Goal: Information Seeking & Learning: Learn about a topic

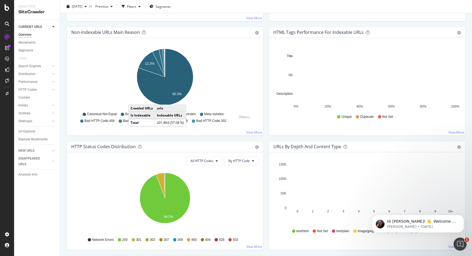
scroll to position [234, 0]
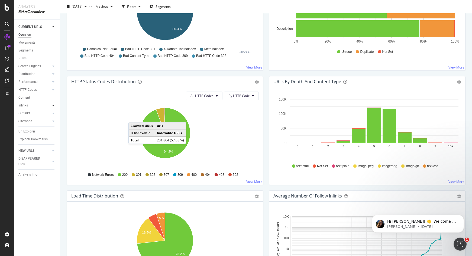
click at [54, 105] on icon at bounding box center [53, 105] width 2 height 3
click at [23, 106] on div "Inlinks" at bounding box center [22, 106] width 9 height 6
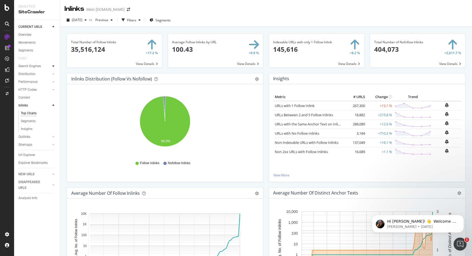
click at [54, 67] on icon at bounding box center [53, 66] width 2 height 3
click at [26, 134] on div "Url Explorer" at bounding box center [38, 132] width 41 height 8
click at [25, 133] on div "Url Explorer" at bounding box center [26, 132] width 17 height 6
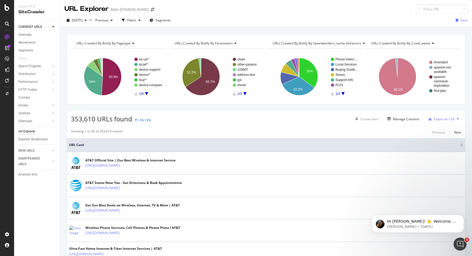
click at [147, 26] on div "[DATE] vs Previous Filters Segments Save" at bounding box center [266, 21] width 412 height 11
click at [136, 21] on div "Filters" at bounding box center [131, 20] width 9 height 5
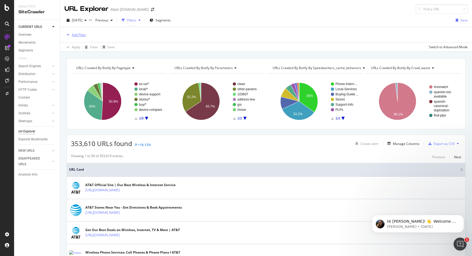
click at [80, 36] on div "Add Filter" at bounding box center [79, 35] width 14 height 5
type input "filter by list"
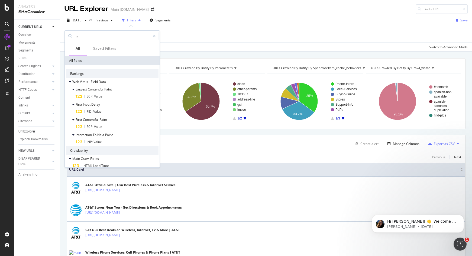
type input "list"
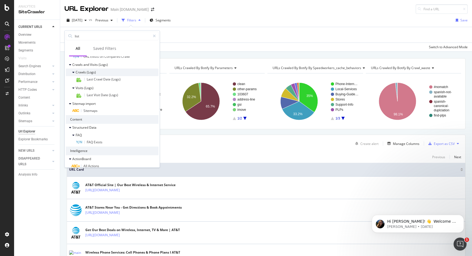
scroll to position [38, 0]
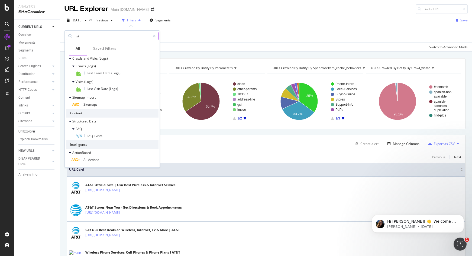
drag, startPoint x: 81, startPoint y: 34, endPoint x: 72, endPoint y: 34, distance: 8.7
click at [72, 34] on div "list" at bounding box center [112, 36] width 93 height 9
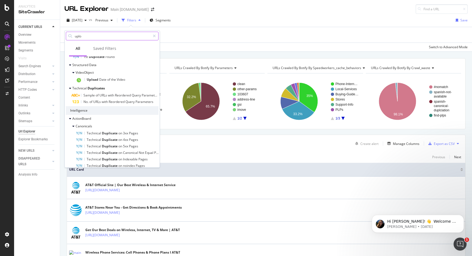
scroll to position [0, 0]
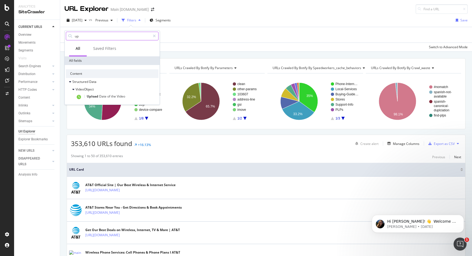
type input "u"
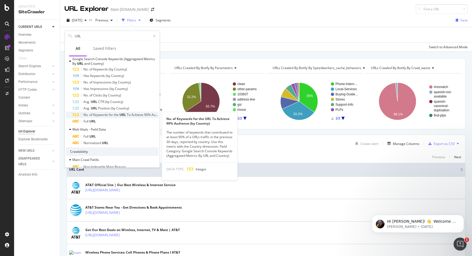
scroll to position [195, 0]
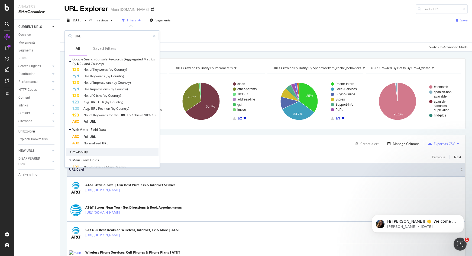
type input "URL"
click at [155, 36] on icon at bounding box center [154, 36] width 3 height 4
click at [193, 36] on div "Add Filter" at bounding box center [266, 34] width 403 height 15
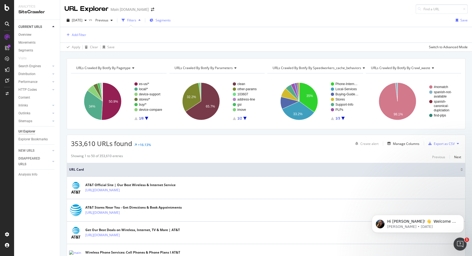
click at [171, 19] on span "Segments" at bounding box center [163, 20] width 15 height 5
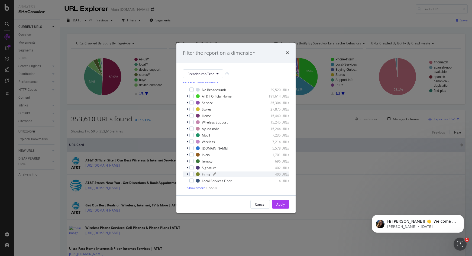
scroll to position [5, 0]
click at [197, 186] on span "Show 5 more" at bounding box center [196, 186] width 18 height 5
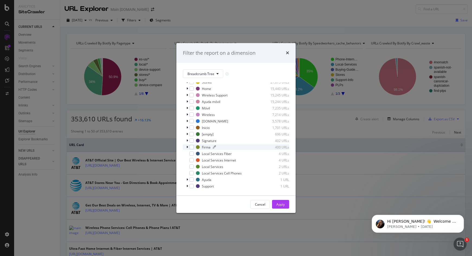
scroll to position [0, 0]
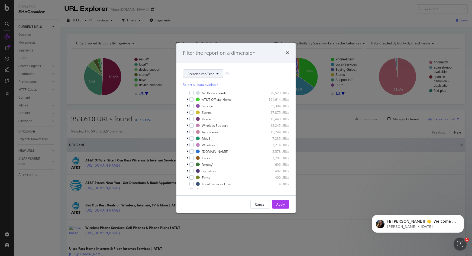
click at [201, 73] on span "Breadcrumb Tree" at bounding box center [201, 74] width 27 height 5
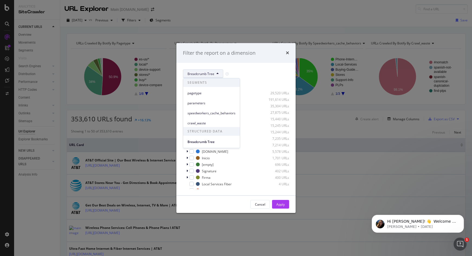
click at [256, 64] on div "Breadcrumb Tree Select all data available No Breadcrumb 29,520 URLs AT&T Offici…" at bounding box center [235, 129] width 119 height 133
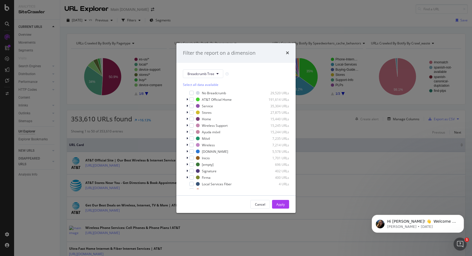
click at [211, 84] on div "Select all data available" at bounding box center [236, 84] width 106 height 5
click at [211, 84] on div "Unselect all data available" at bounding box center [236, 84] width 106 height 5
click at [215, 70] on button "Breadcrumb Tree" at bounding box center [203, 73] width 40 height 9
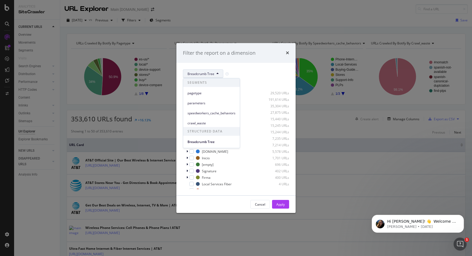
click at [206, 72] on span "Breadcrumb Tree" at bounding box center [201, 74] width 27 height 5
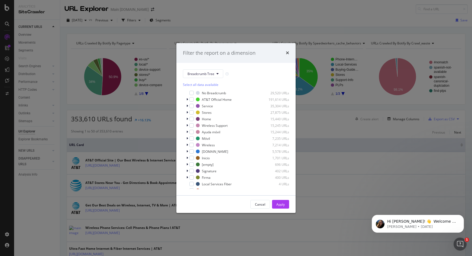
click at [260, 72] on div "Breadcrumb Tree" at bounding box center [236, 73] width 106 height 9
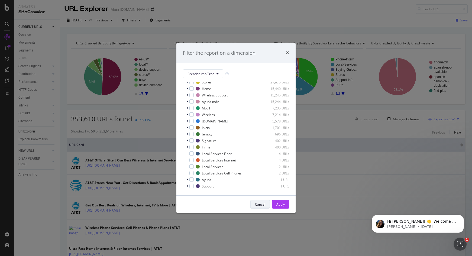
click at [262, 207] on div "Cancel" at bounding box center [260, 205] width 10 height 8
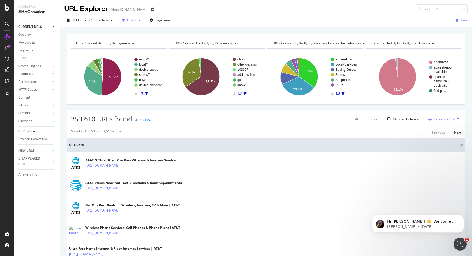
click at [136, 20] on div "Filters" at bounding box center [131, 20] width 9 height 5
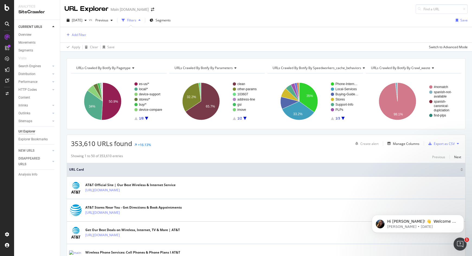
click at [82, 38] on div "Add Filter" at bounding box center [266, 34] width 403 height 15
click at [78, 35] on div "Add Filter" at bounding box center [79, 35] width 14 height 5
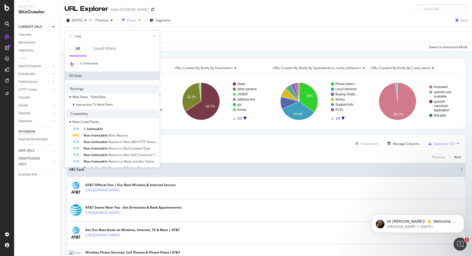
scroll to position [10, 0]
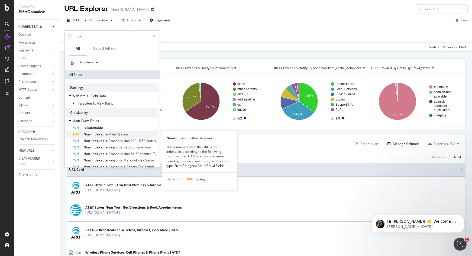
type input "inde"
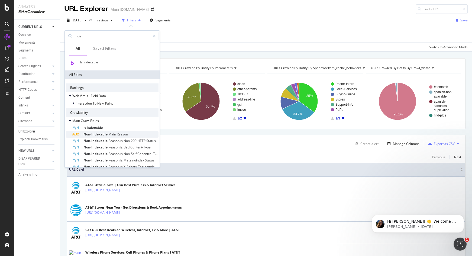
click at [106, 133] on span "Non-Indexable" at bounding box center [95, 134] width 25 height 5
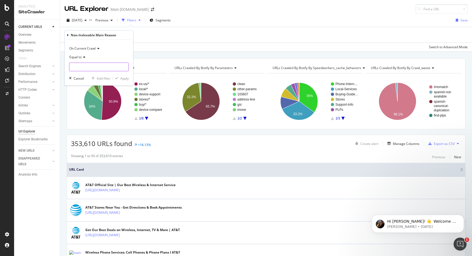
click at [86, 65] on input "text" at bounding box center [98, 67] width 59 height 9
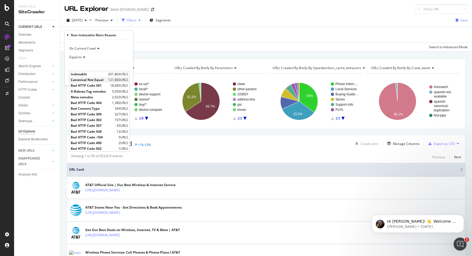
click at [92, 80] on span "Canonical Not Equal" at bounding box center [89, 80] width 36 height 5
type input "Canonical Not Equal"
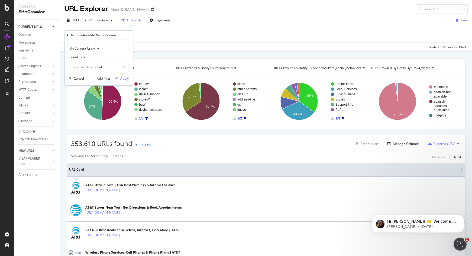
click at [127, 79] on div "Apply" at bounding box center [124, 78] width 8 height 5
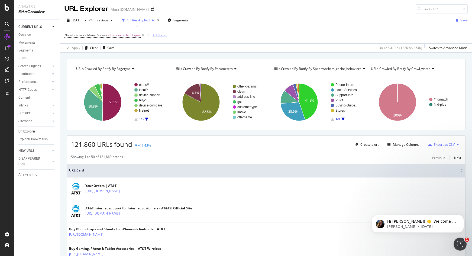
click at [157, 34] on div "Add Filter" at bounding box center [160, 35] width 14 height 5
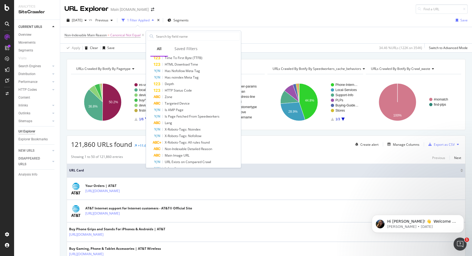
scroll to position [647, 0]
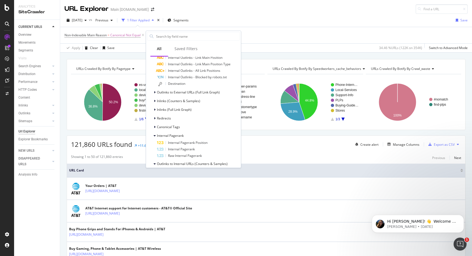
click at [251, 47] on div "Apply Clear Save 34.46 % URLs ( 122K on 354K ) Switch to Advanced Mode" at bounding box center [266, 47] width 412 height 9
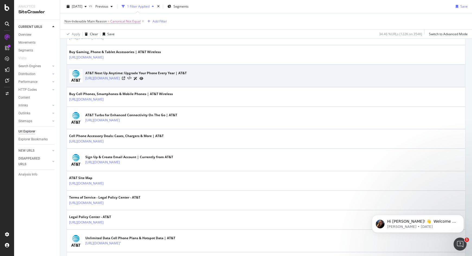
scroll to position [0, 0]
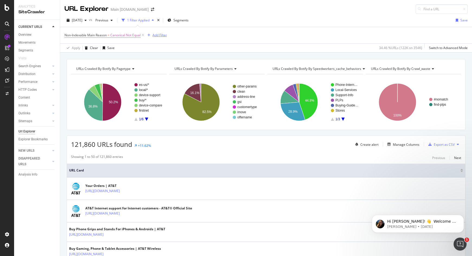
click at [163, 35] on div "Add Filter" at bounding box center [160, 35] width 14 height 5
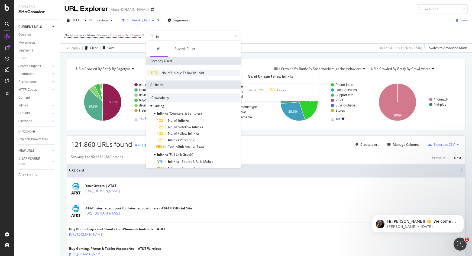
type input "inlin"
click at [179, 72] on span "Unique" at bounding box center [177, 72] width 12 height 5
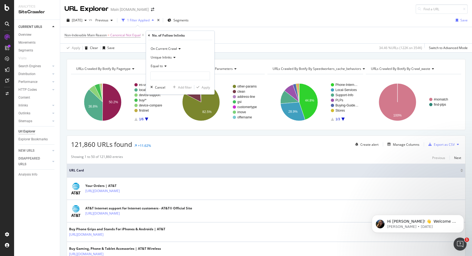
click at [162, 64] on span "Equal to" at bounding box center [157, 66] width 12 height 5
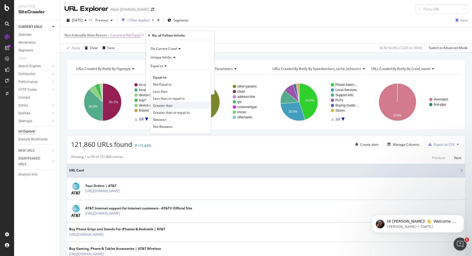
click at [181, 106] on div "Greater than" at bounding box center [181, 105] width 58 height 7
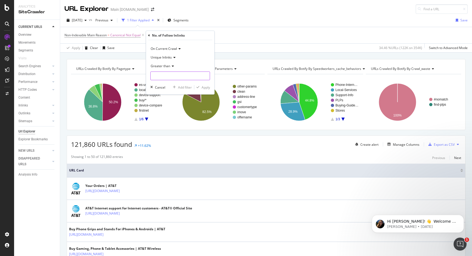
click at [174, 77] on input "number" at bounding box center [180, 76] width 60 height 9
type input "0"
click at [206, 85] on div "Apply" at bounding box center [206, 87] width 8 height 5
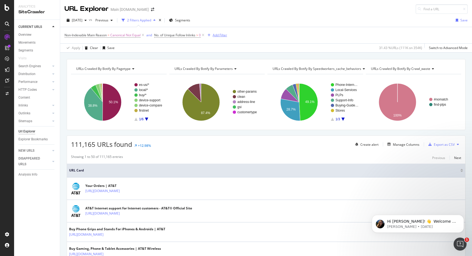
click at [218, 33] on div "Add Filter" at bounding box center [220, 35] width 14 height 5
type input "b"
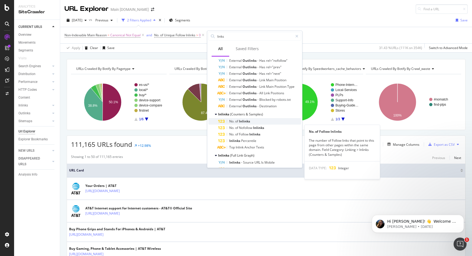
scroll to position [214, 0]
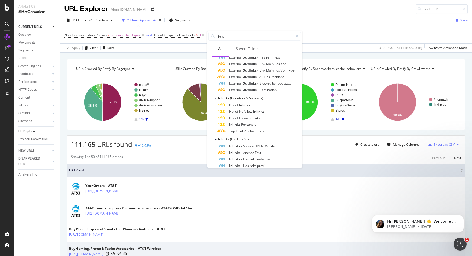
type input "links"
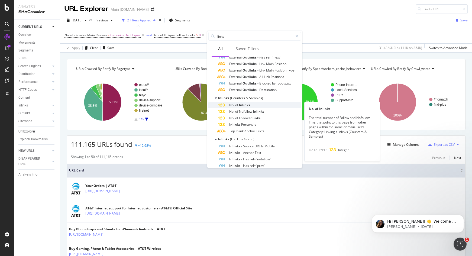
click at [239, 105] on span "of" at bounding box center [237, 105] width 4 height 5
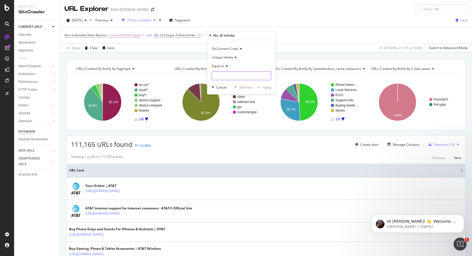
click at [240, 74] on input "number" at bounding box center [242, 76] width 60 height 9
click at [221, 68] on div "Equal to" at bounding box center [242, 66] width 60 height 9
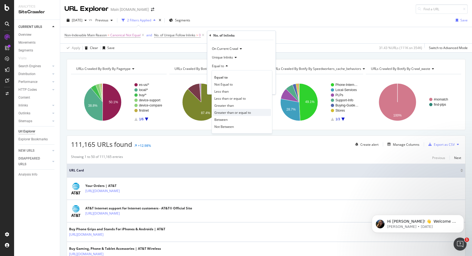
click at [238, 110] on span "Greater than or equal to" at bounding box center [232, 112] width 37 height 5
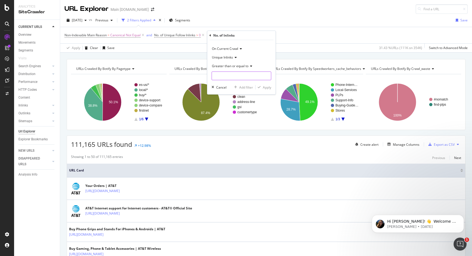
click at [228, 80] on input "number" at bounding box center [242, 76] width 60 height 9
type input "0"
click at [264, 87] on div "Apply" at bounding box center [267, 87] width 8 height 5
click at [193, 37] on span "No. of Unique Follow Inlinks" at bounding box center [174, 35] width 41 height 5
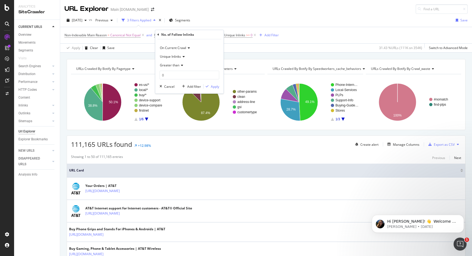
click at [178, 66] on span "Greater than" at bounding box center [170, 65] width 20 height 5
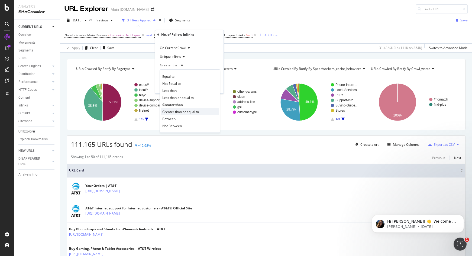
click at [189, 110] on span "Greater than or equal to" at bounding box center [180, 111] width 37 height 5
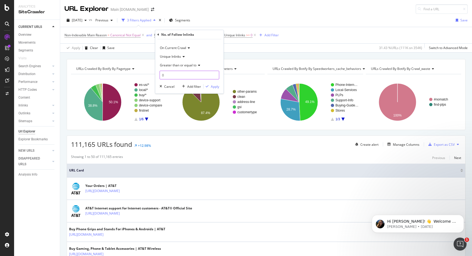
click at [178, 74] on input "0" at bounding box center [190, 75] width 60 height 9
click at [211, 83] on div "On Current Crawl Unique Inlinks Greater than or equal to 0 Cancel Add filter Ap…" at bounding box center [189, 66] width 68 height 54
click at [214, 85] on div "Apply" at bounding box center [215, 86] width 8 height 5
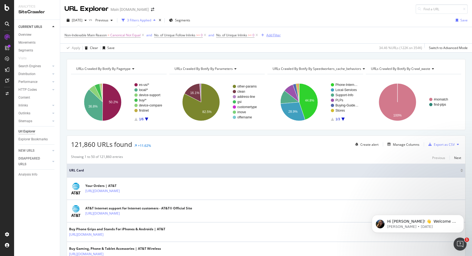
click at [274, 34] on div "Add Filter" at bounding box center [273, 35] width 14 height 5
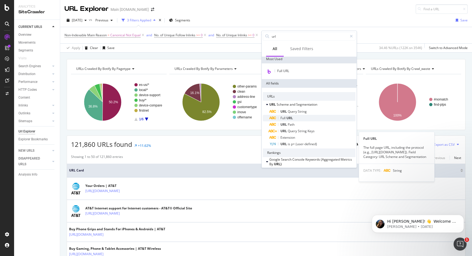
scroll to position [29, 0]
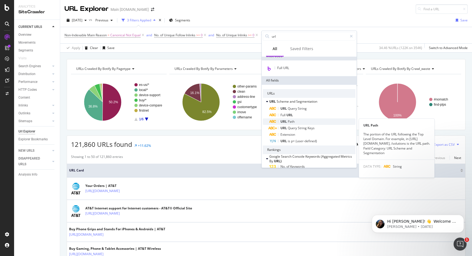
type input "url"
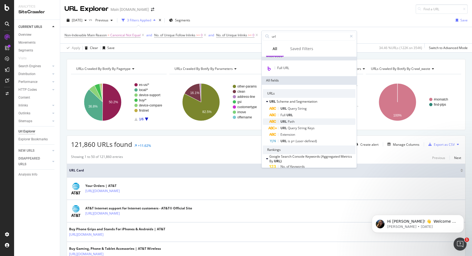
click at [298, 121] on div "URL Path" at bounding box center [312, 121] width 86 height 7
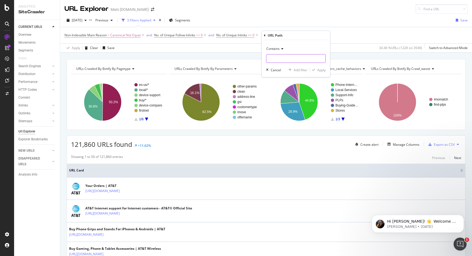
click at [288, 58] on input "text" at bounding box center [295, 58] width 59 height 9
type input "/buy/"
click at [323, 69] on div "Apply" at bounding box center [321, 70] width 8 height 5
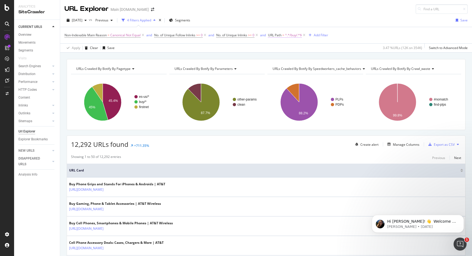
click at [296, 37] on span "^.*/buy/.*$" at bounding box center [293, 35] width 17 height 8
click at [310, 70] on div "Add filter" at bounding box center [310, 69] width 14 height 5
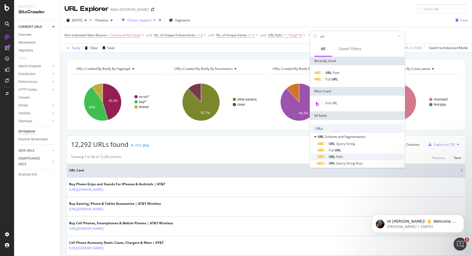
click at [347, 154] on div "URL Path" at bounding box center [361, 157] width 86 height 7
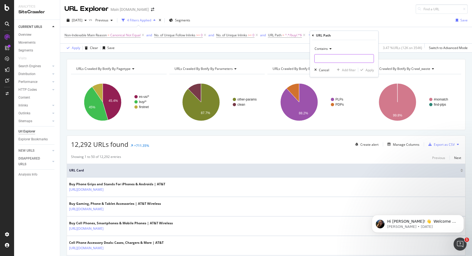
click at [331, 58] on input "text" at bounding box center [344, 58] width 59 height 9
type input "/plans/"
click at [368, 69] on div "Apply" at bounding box center [370, 70] width 8 height 5
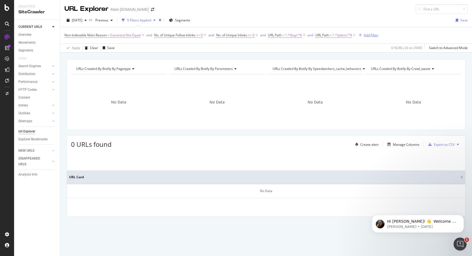
click at [369, 36] on div "Add Filter" at bounding box center [371, 35] width 14 height 5
click at [340, 54] on div "URLs Crawled By Botify By pagetype Chart (by Value) Table Expand Export as CSV …" at bounding box center [266, 59] width 412 height 13
click at [357, 36] on icon at bounding box center [354, 35] width 5 height 5
